Goal: Transaction & Acquisition: Book appointment/travel/reservation

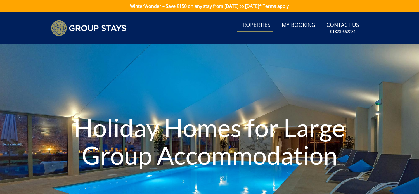
click at [253, 28] on link "Properties" at bounding box center [255, 25] width 36 height 13
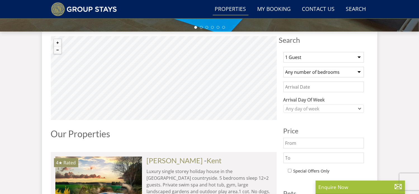
scroll to position [198, 0]
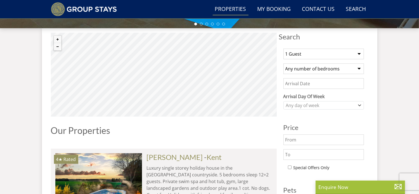
click at [357, 52] on select "1 Guest 2 Guests 3 Guests 4 Guests 5 Guests 6 Guests 7 Guests 8 Guests 9 Guests…" at bounding box center [323, 54] width 80 height 11
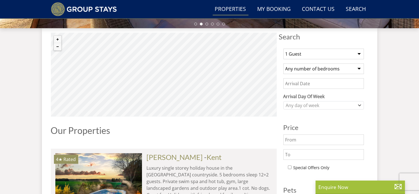
select select "24"
click at [283, 49] on select "1 Guest 2 Guests 3 Guests 4 Guests 5 Guests 6 Guests 7 Guests 8 Guests 9 Guests…" at bounding box center [323, 54] width 80 height 11
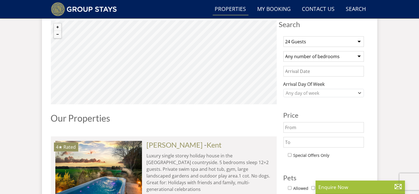
scroll to position [214, 0]
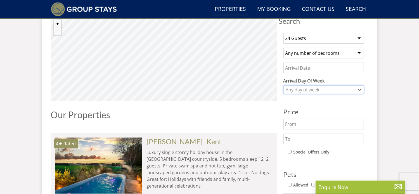
click at [360, 91] on div "Any day of week" at bounding box center [323, 89] width 80 height 8
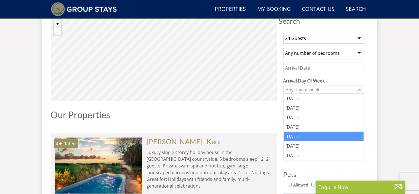
click at [333, 138] on div "[DATE]" at bounding box center [323, 136] width 80 height 9
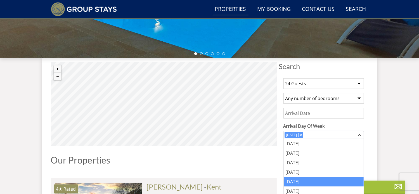
scroll to position [162, 0]
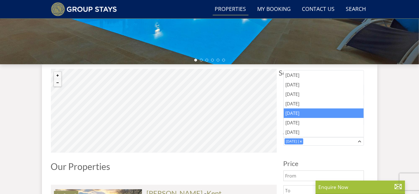
click at [321, 109] on div "[DATE]" at bounding box center [323, 112] width 80 height 9
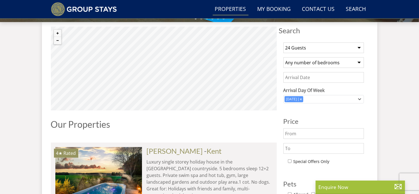
scroll to position [221, 0]
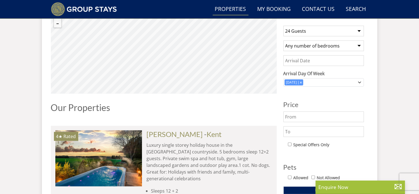
click at [351, 62] on input "Date" at bounding box center [323, 60] width 80 height 11
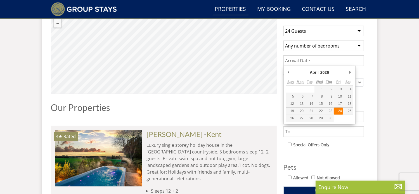
type input "[DATE]"
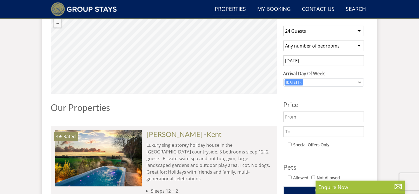
click at [341, 99] on div "1 Guest 2 Guests 3 Guests 4 Guests 5 Guests 6 Guests 7 Guests 8 Guests 9 Guests…" at bounding box center [323, 150] width 89 height 258
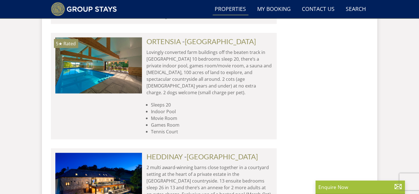
scroll to position [903, 0]
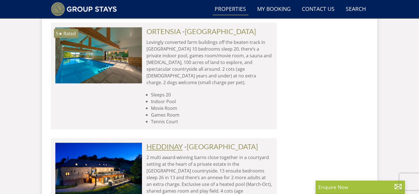
click at [157, 142] on link "HEDDINAY" at bounding box center [164, 146] width 36 height 8
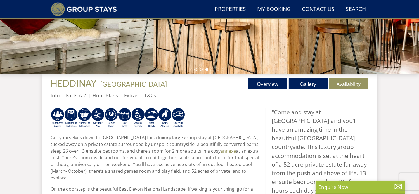
scroll to position [142, 0]
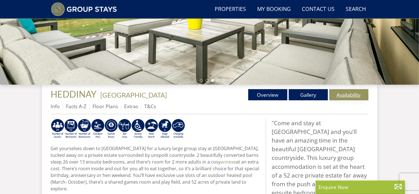
click at [361, 94] on link "Availability" at bounding box center [348, 94] width 39 height 11
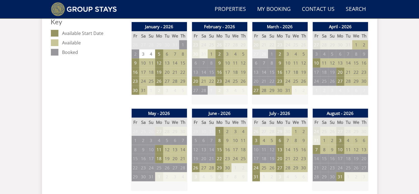
scroll to position [329, 0]
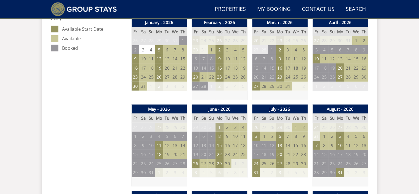
click at [222, 124] on td "1" at bounding box center [219, 127] width 8 height 9
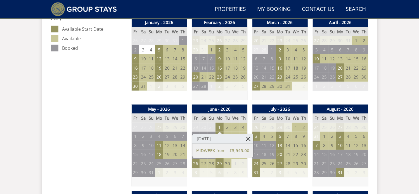
click at [243, 135] on link at bounding box center [248, 139] width 10 height 10
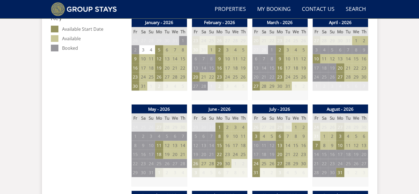
click at [196, 164] on td "26" at bounding box center [196, 163] width 8 height 9
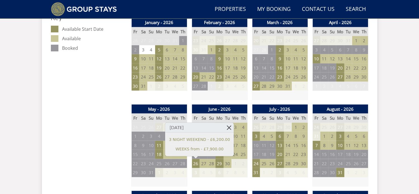
click at [224, 126] on link at bounding box center [229, 128] width 10 height 10
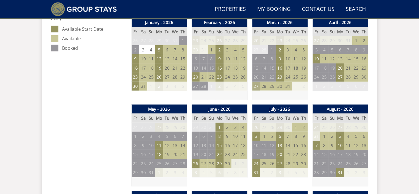
click at [256, 86] on td "27" at bounding box center [256, 86] width 8 height 9
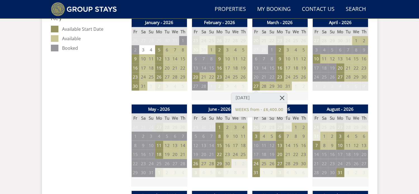
click at [277, 97] on link at bounding box center [282, 98] width 10 height 10
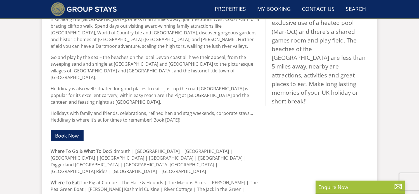
scroll to position [142, 0]
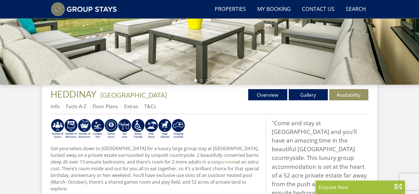
select select "24"
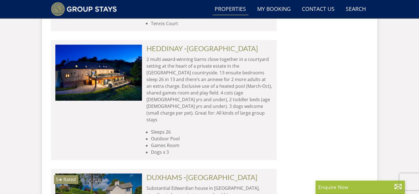
scroll to position [1011, 0]
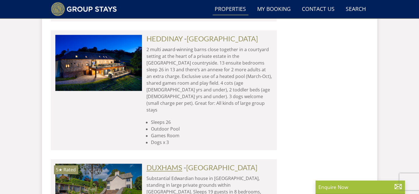
click at [162, 163] on link "DUXHAMS" at bounding box center [164, 167] width 36 height 8
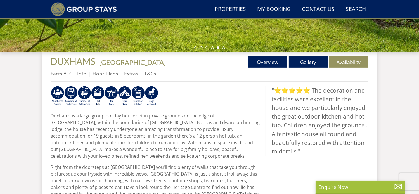
scroll to position [169, 0]
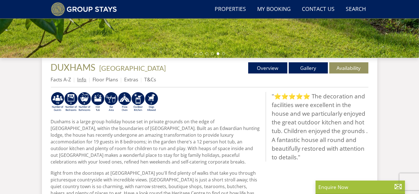
click at [83, 78] on link "Info" at bounding box center [81, 79] width 9 height 7
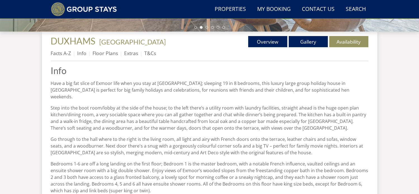
scroll to position [196, 0]
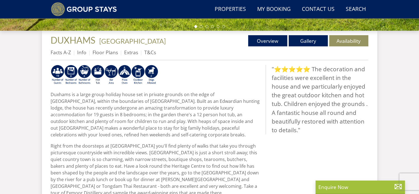
scroll to position [169, 0]
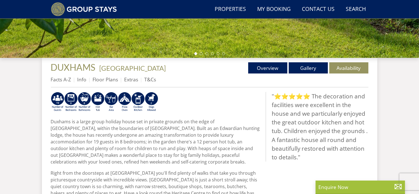
select select "24"
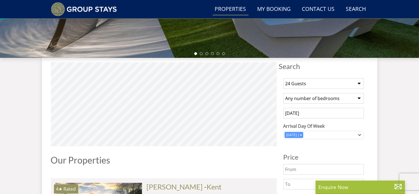
scroll to position [1011, 0]
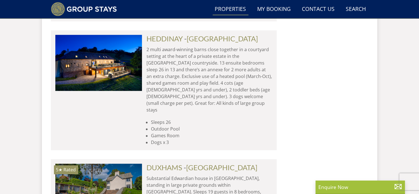
drag, startPoint x: 330, startPoint y: 92, endPoint x: 339, endPoint y: 87, distance: 10.4
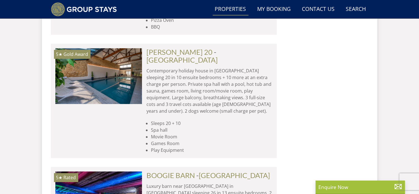
scroll to position [1252, 0]
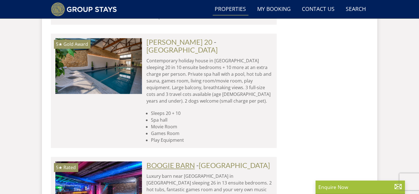
click at [168, 161] on link "BOOGIE BARN" at bounding box center [170, 165] width 48 height 8
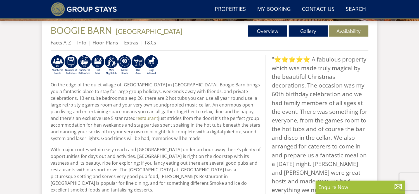
scroll to position [195, 0]
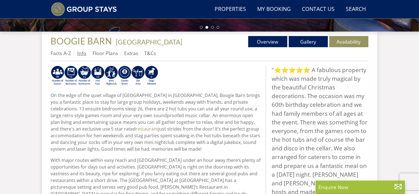
click at [79, 55] on link "Info" at bounding box center [81, 53] width 9 height 7
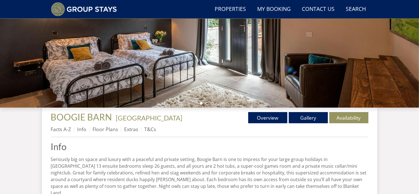
scroll to position [121, 0]
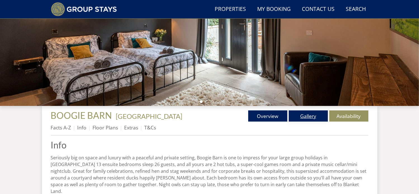
click at [311, 115] on link "Gallery" at bounding box center [308, 115] width 39 height 11
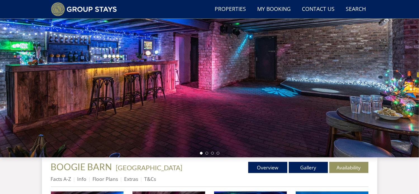
scroll to position [61, 0]
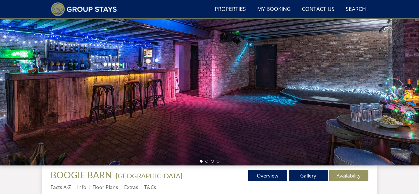
click at [412, 87] on div at bounding box center [209, 68] width 419 height 196
click at [315, 174] on link "Gallery" at bounding box center [308, 175] width 39 height 11
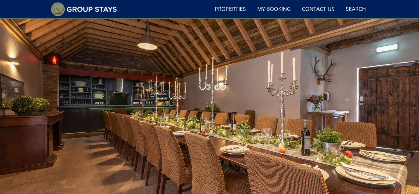
scroll to position [12, 0]
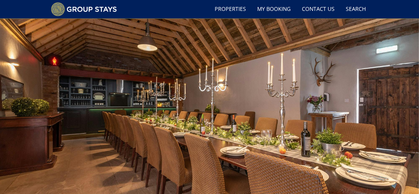
click at [392, 92] on div at bounding box center [209, 117] width 419 height 196
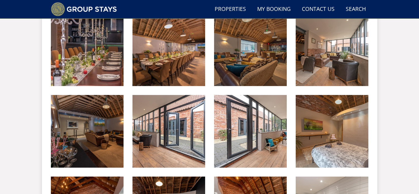
scroll to position [423, 0]
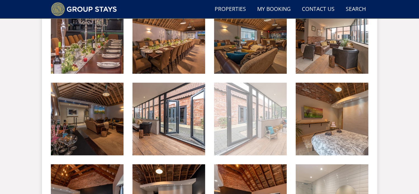
click at [261, 145] on img at bounding box center [250, 119] width 73 height 73
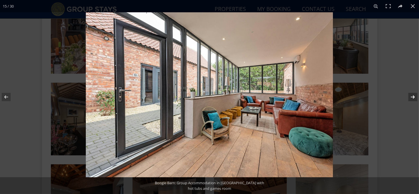
click at [414, 97] on button at bounding box center [409, 97] width 20 height 28
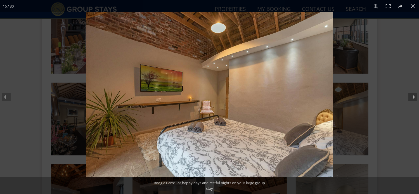
click at [414, 97] on button at bounding box center [409, 97] width 20 height 28
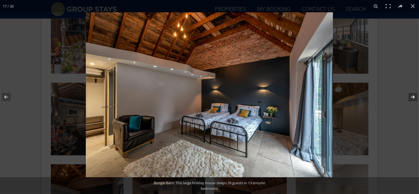
click at [414, 97] on button at bounding box center [409, 97] width 20 height 28
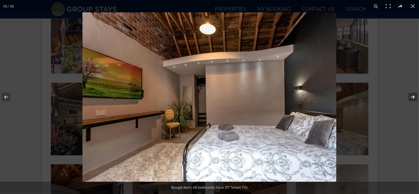
click at [414, 97] on button at bounding box center [409, 97] width 20 height 28
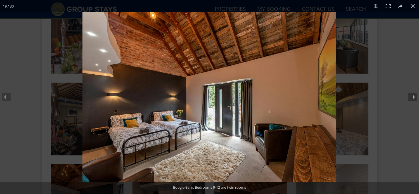
click at [414, 97] on button at bounding box center [409, 97] width 20 height 28
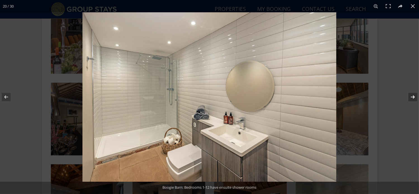
click at [414, 97] on button at bounding box center [409, 97] width 20 height 28
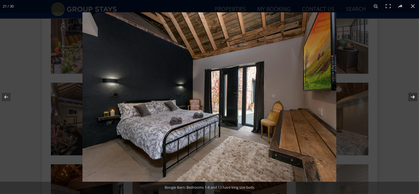
click at [414, 97] on button at bounding box center [409, 97] width 20 height 28
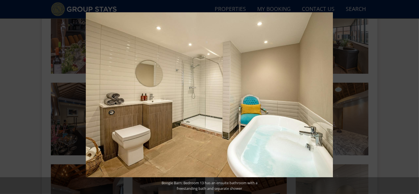
click at [414, 97] on button at bounding box center [409, 97] width 20 height 28
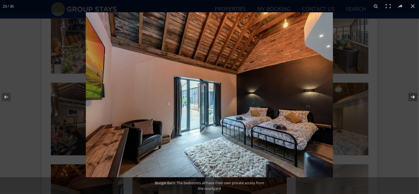
click at [414, 97] on button at bounding box center [409, 97] width 20 height 28
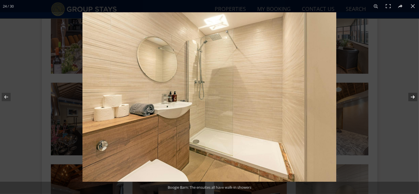
click at [413, 97] on button at bounding box center [409, 97] width 20 height 28
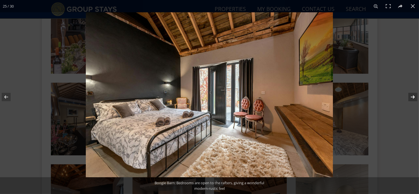
click at [413, 92] on button at bounding box center [409, 97] width 20 height 28
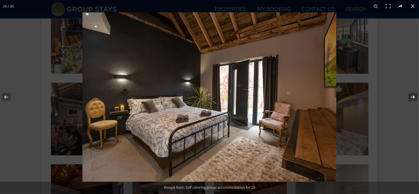
click at [413, 92] on button at bounding box center [409, 97] width 20 height 28
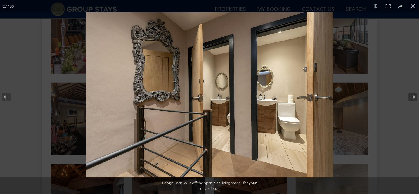
click at [413, 90] on button at bounding box center [409, 97] width 20 height 28
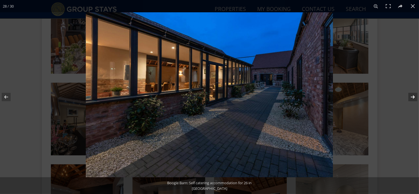
click at [413, 88] on button at bounding box center [409, 97] width 20 height 28
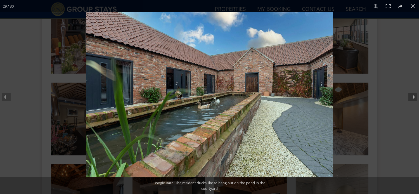
click at [414, 83] on button at bounding box center [409, 97] width 20 height 28
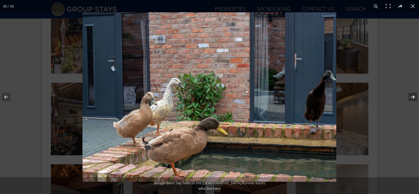
click at [413, 95] on button at bounding box center [409, 97] width 20 height 28
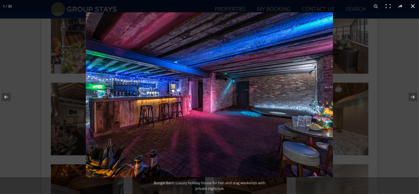
click at [413, 5] on button at bounding box center [412, 6] width 12 height 12
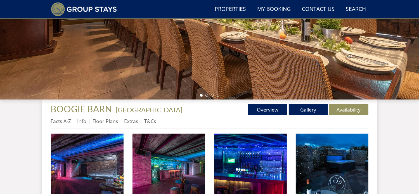
scroll to position [120, 0]
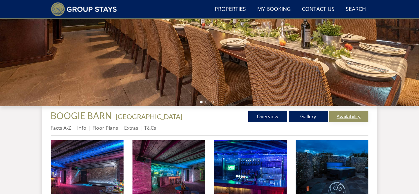
click at [353, 118] on link "Availability" at bounding box center [348, 116] width 39 height 11
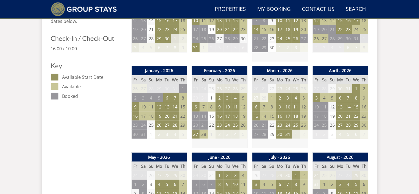
scroll to position [304, 0]
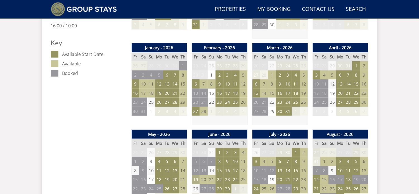
click at [198, 177] on td "19" at bounding box center [196, 179] width 8 height 9
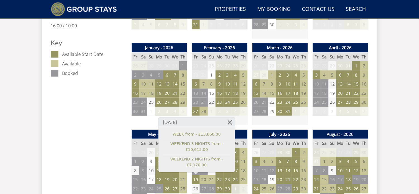
click at [232, 127] on link at bounding box center [230, 123] width 10 height 10
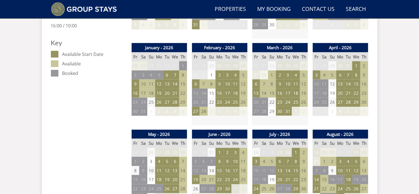
click at [265, 132] on th "July - 2026" at bounding box center [280, 134] width 56 height 9
click at [319, 76] on td "3" at bounding box center [316, 74] width 8 height 9
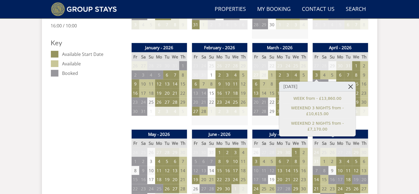
click at [350, 85] on link at bounding box center [350, 87] width 10 height 10
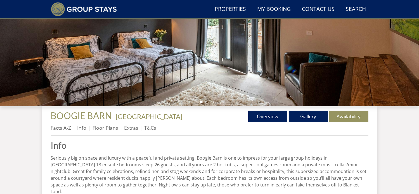
scroll to position [121, 0]
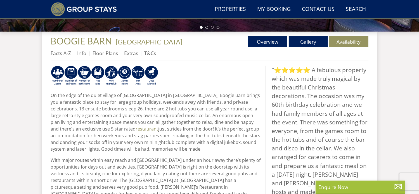
select select "24"
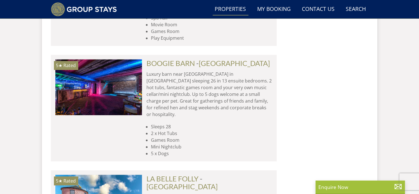
scroll to position [1357, 0]
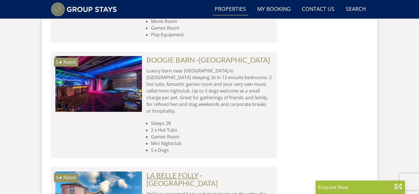
click at [159, 171] on link "LA BELLE FOLLY" at bounding box center [172, 175] width 52 height 8
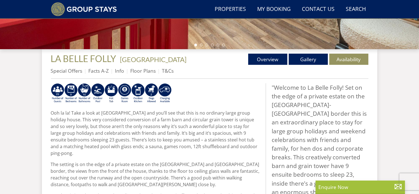
scroll to position [173, 0]
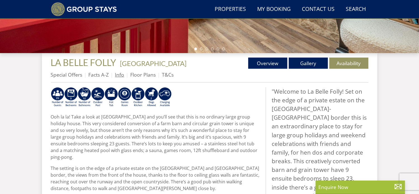
click at [120, 77] on link "Info" at bounding box center [119, 74] width 9 height 7
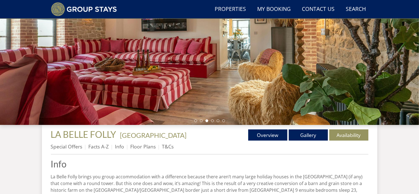
scroll to position [112, 0]
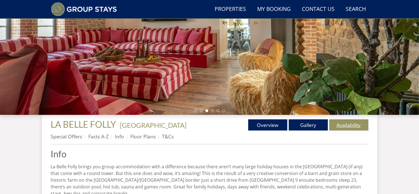
click at [340, 125] on link "Availability" at bounding box center [348, 124] width 39 height 11
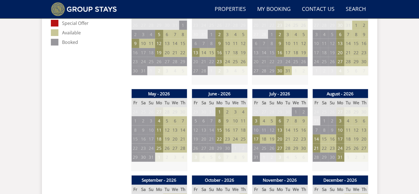
scroll to position [347, 0]
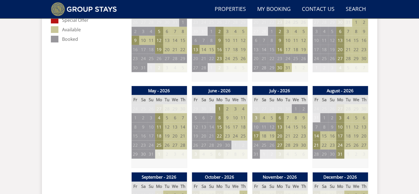
click at [256, 119] on td "3" at bounding box center [256, 117] width 8 height 9
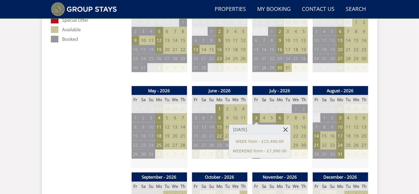
click at [280, 129] on link at bounding box center [285, 130] width 10 height 10
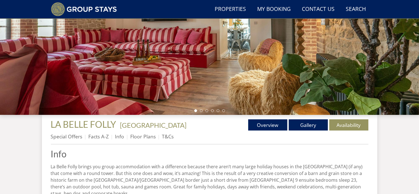
scroll to position [173, 0]
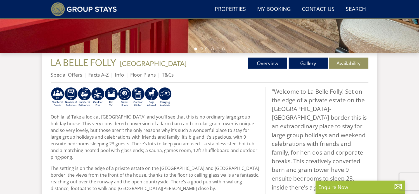
select select "24"
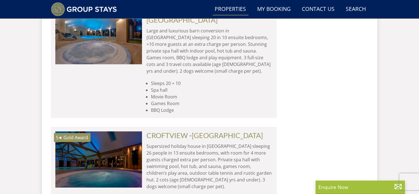
scroll to position [1909, 0]
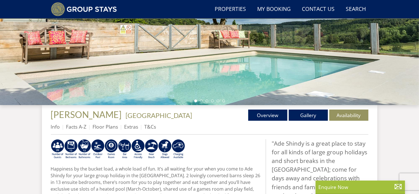
scroll to position [122, 0]
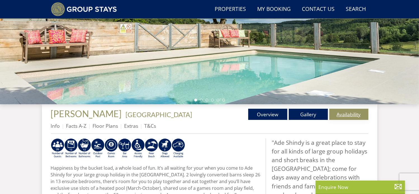
click at [342, 116] on link "Availability" at bounding box center [348, 114] width 39 height 11
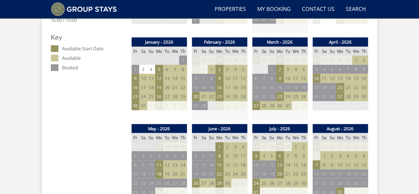
scroll to position [314, 0]
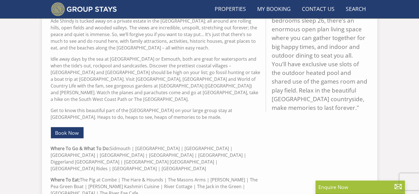
scroll to position [122, 0]
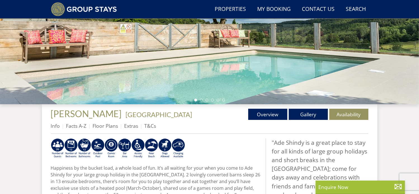
select select "24"
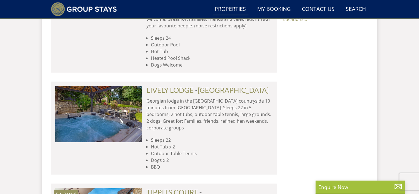
scroll to position [1905, 0]
